Goal: Task Accomplishment & Management: Use online tool/utility

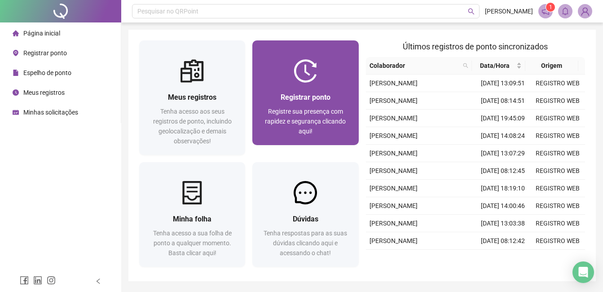
click at [289, 88] on div "Registrar ponto Registre sua presença com rapidez e segurança clicando aqui!" at bounding box center [305, 114] width 106 height 62
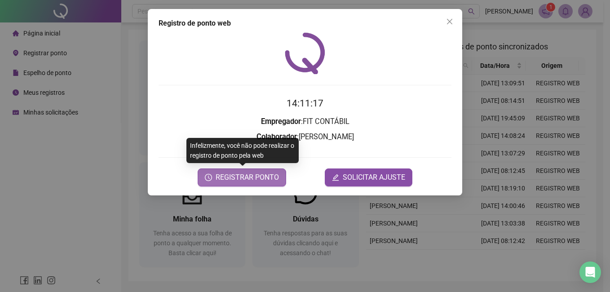
click at [245, 179] on span "REGISTRAR PONTO" at bounding box center [246, 177] width 63 height 11
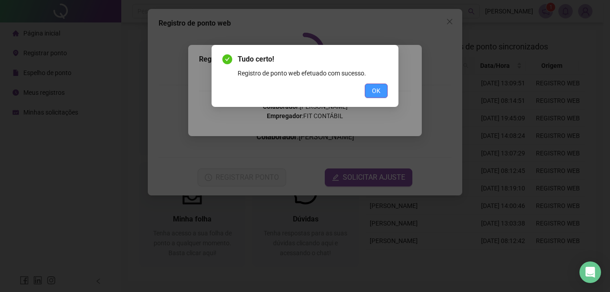
click at [370, 89] on button "OK" at bounding box center [376, 91] width 23 height 14
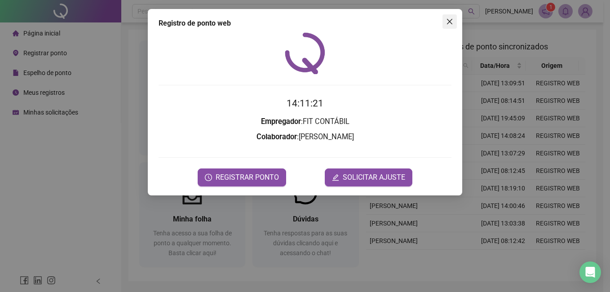
click at [453, 19] on span "Close" at bounding box center [449, 21] width 14 height 7
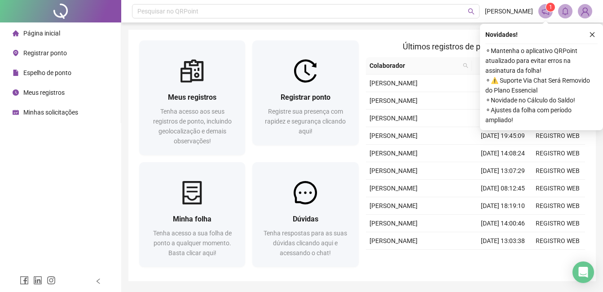
click at [593, 34] on icon "close" at bounding box center [592, 34] width 6 height 6
